Goal: Information Seeking & Learning: Learn about a topic

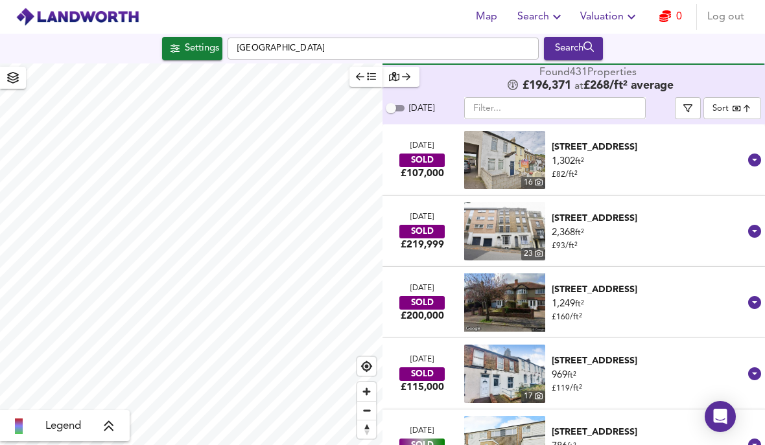
scroll to position [23343, 0]
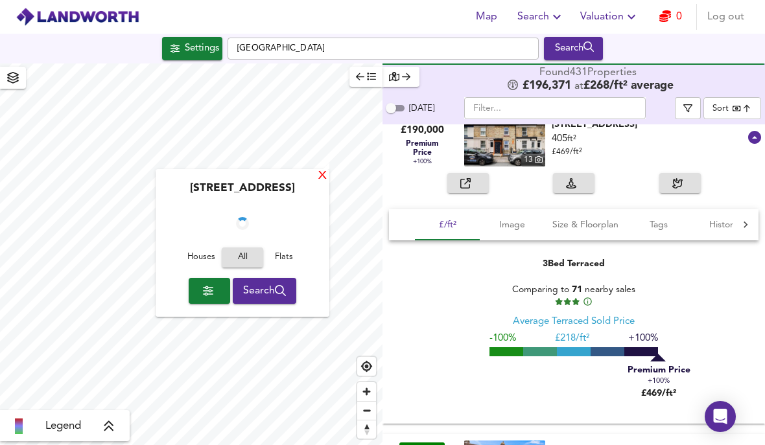
click at [318, 170] on div "X" at bounding box center [322, 176] width 11 height 12
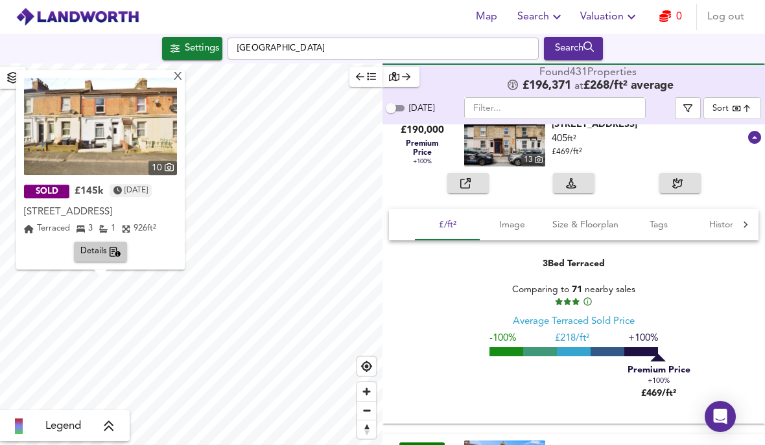
click at [119, 87] on img at bounding box center [100, 126] width 153 height 97
click at [366, 415] on span "Zoom out" at bounding box center [366, 411] width 19 height 18
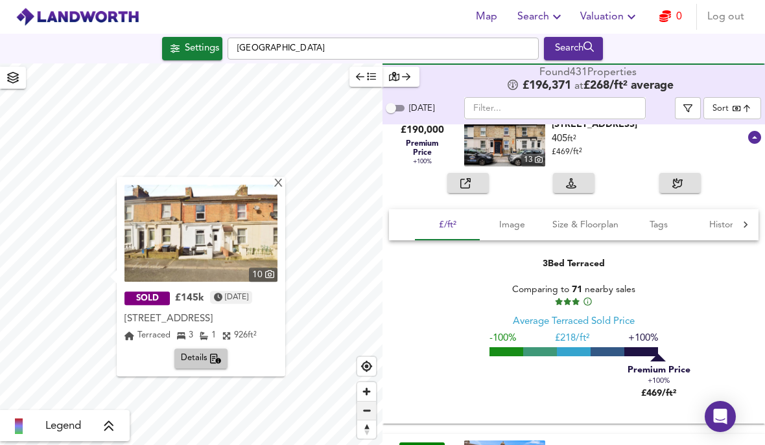
click at [365, 414] on span "Zoom out" at bounding box center [366, 411] width 19 height 18
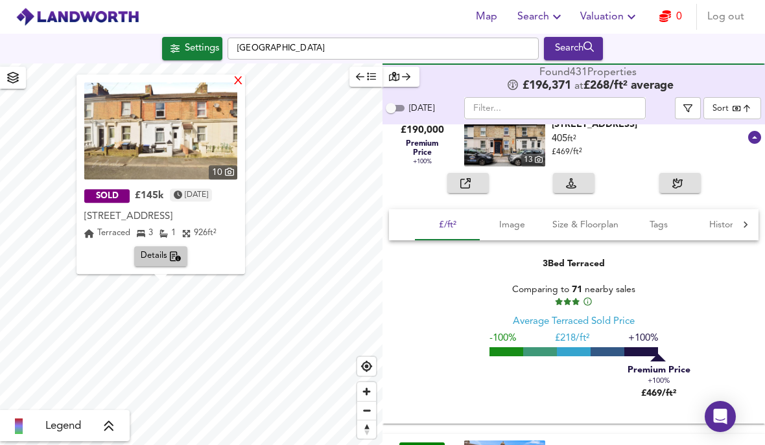
click at [244, 76] on div "X" at bounding box center [238, 82] width 11 height 12
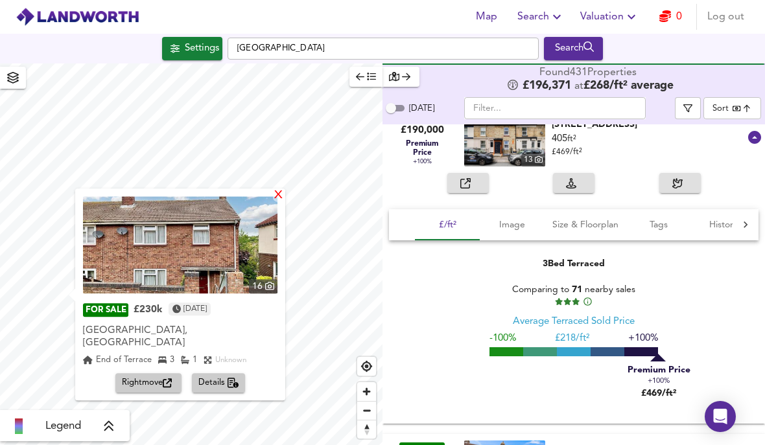
click at [284, 190] on div "X" at bounding box center [278, 196] width 11 height 12
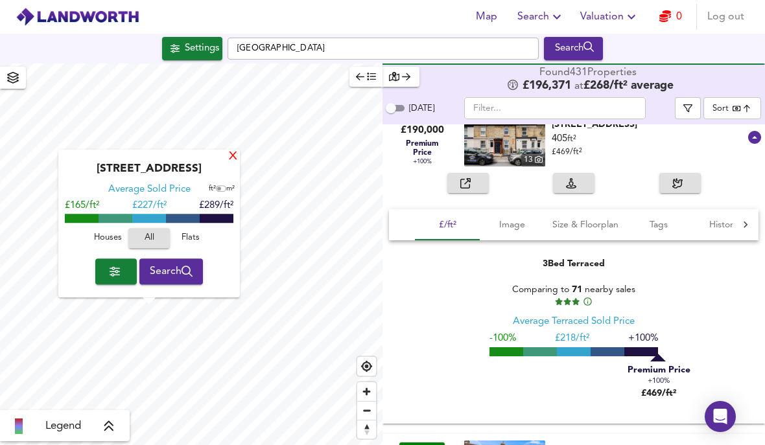
click at [229, 151] on div "X" at bounding box center [232, 157] width 11 height 12
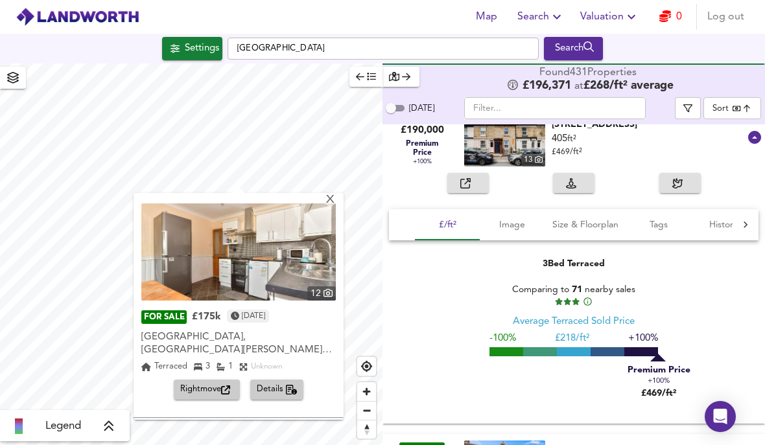
scroll to position [211, 0]
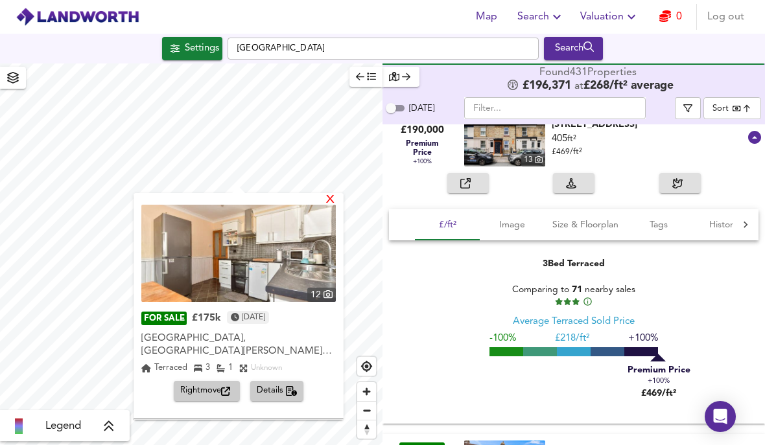
click at [336, 194] on div "X" at bounding box center [330, 200] width 11 height 12
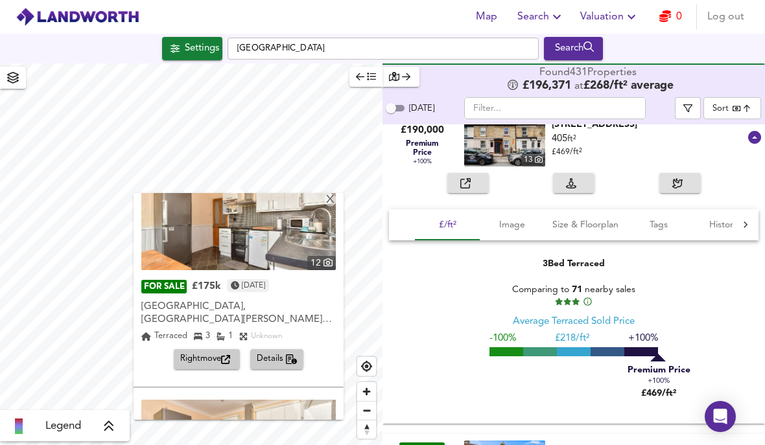
scroll to position [229, 0]
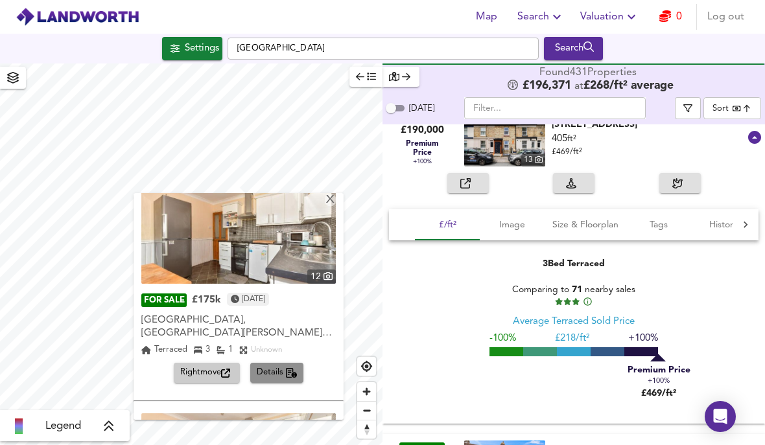
click at [277, 366] on span "Details" at bounding box center [277, 373] width 41 height 15
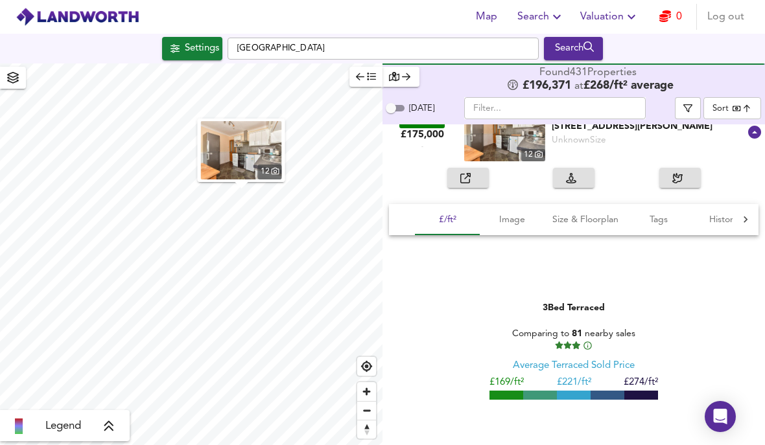
scroll to position [25901, 0]
click at [522, 212] on span "Image" at bounding box center [511, 220] width 49 height 16
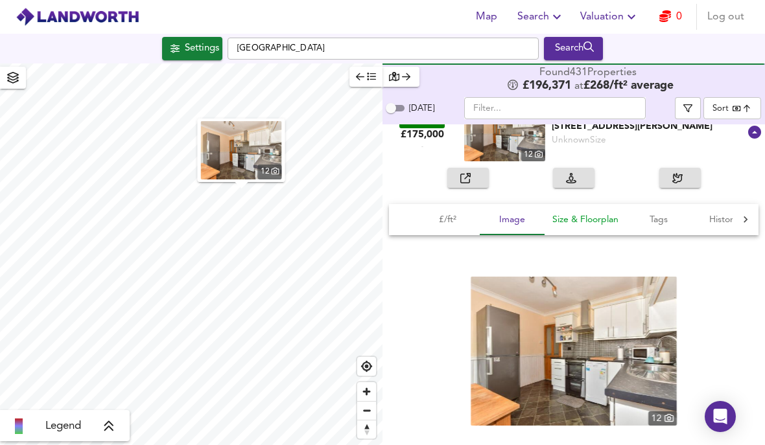
click at [559, 212] on span "Size & Floorplan" at bounding box center [585, 220] width 66 height 16
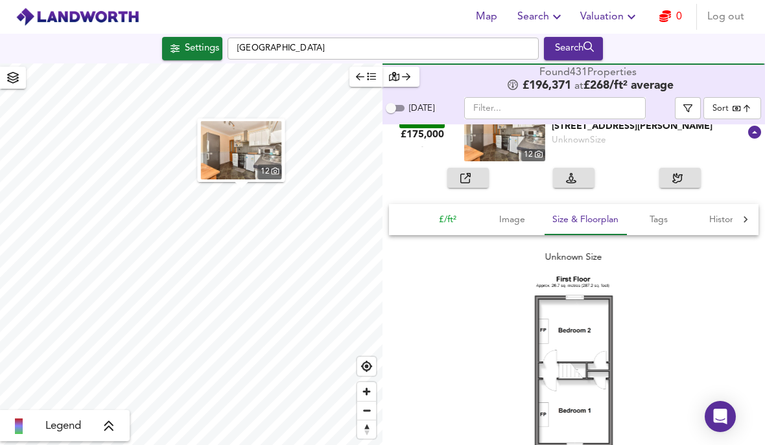
click at [442, 212] on span "£/ft²" at bounding box center [447, 220] width 49 height 16
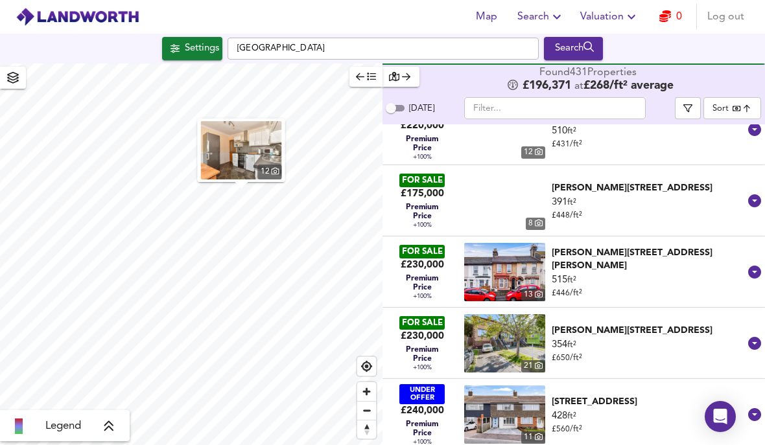
scroll to position [22353, 0]
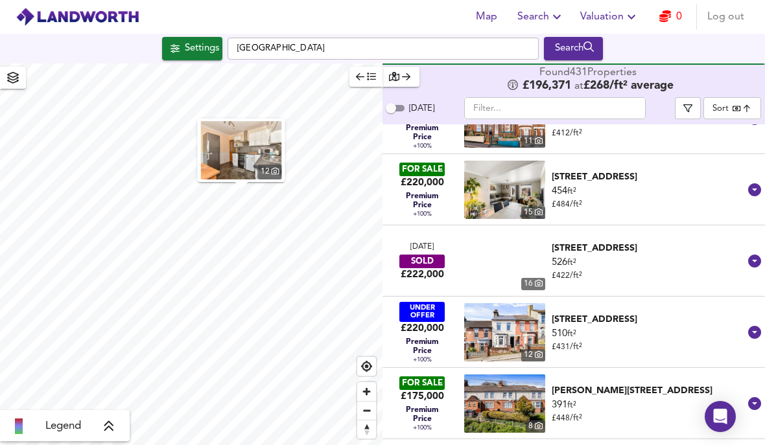
click at [746, 54] on body "Map Search Valuation 0 Log out Settings [GEOGRAPHIC_DATA] Search 12 Legend Foun…" at bounding box center [382, 222] width 765 height 445
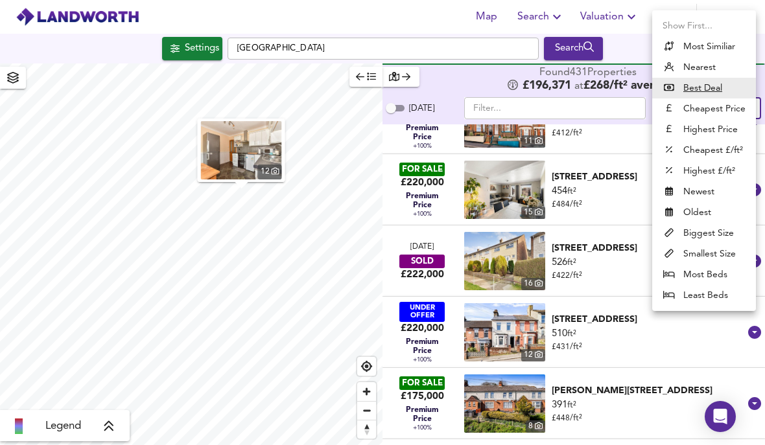
click at [708, 91] on u "Best Deal" at bounding box center [702, 88] width 39 height 13
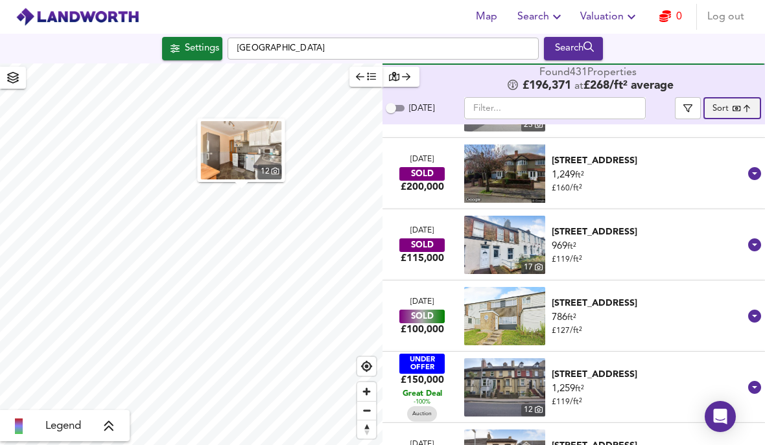
scroll to position [129, 0]
click at [755, 310] on icon at bounding box center [754, 316] width 13 height 13
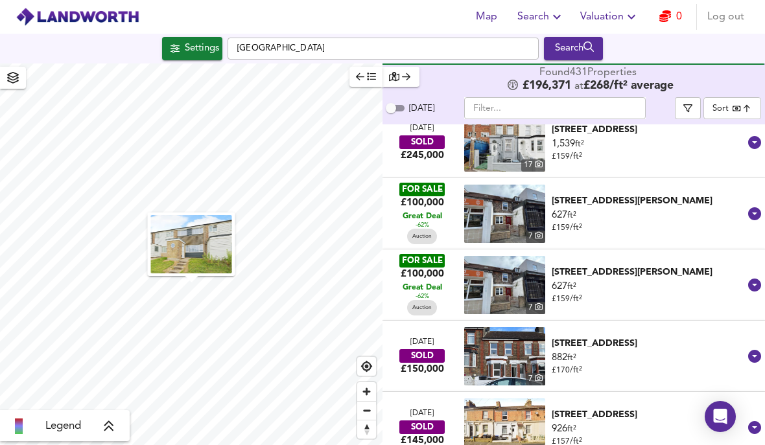
scroll to position [1871, 0]
click at [756, 207] on icon at bounding box center [754, 213] width 13 height 13
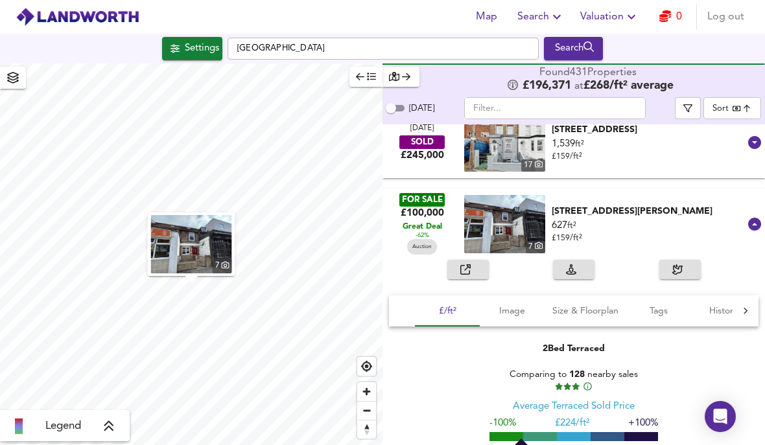
click at [193, 215] on img "button" at bounding box center [191, 244] width 81 height 58
